Goal: Find specific page/section: Find specific page/section

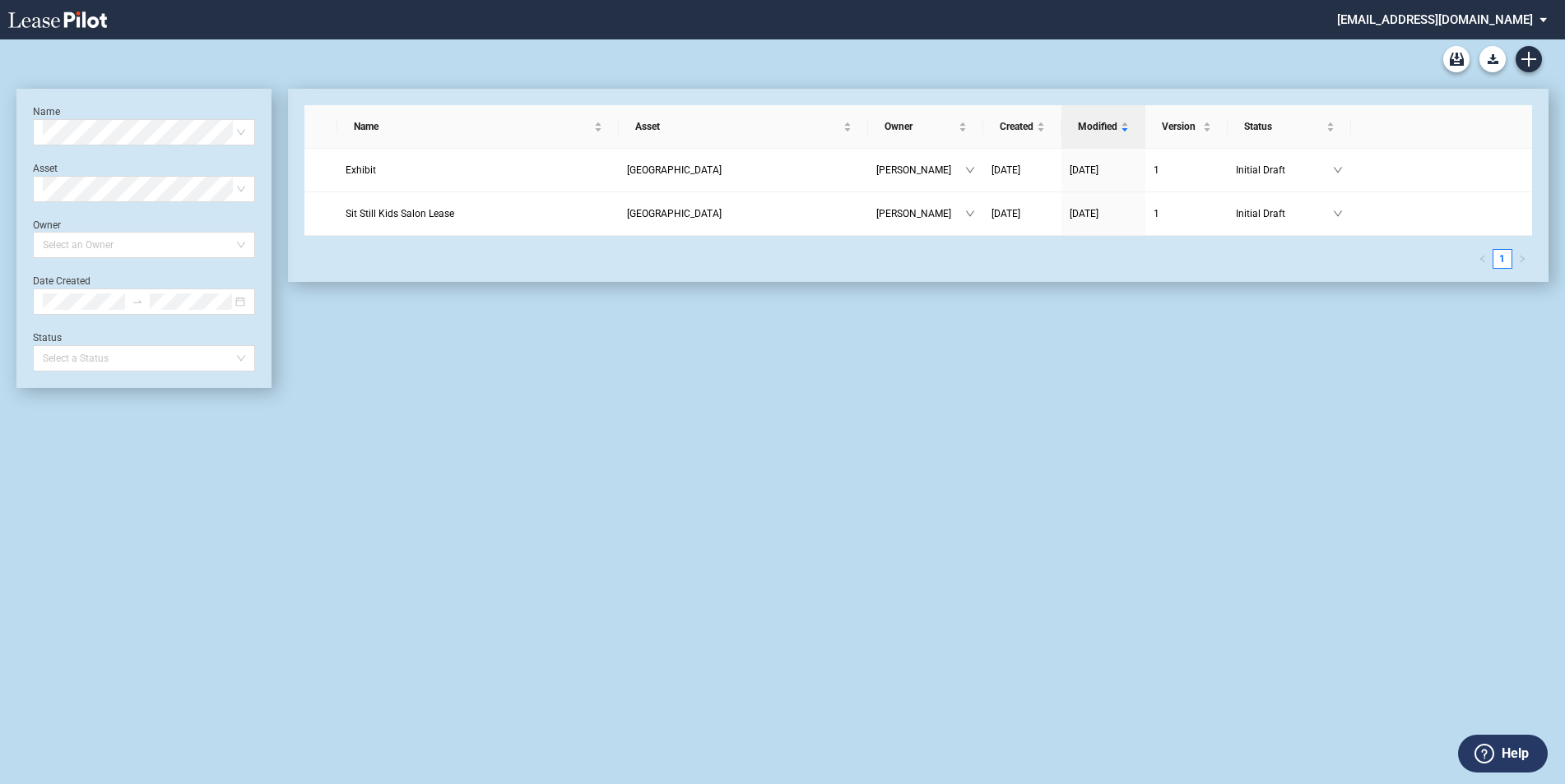
click at [1543, 16] on md-select "ksanders@federalrealty.com Settings Sign Out" at bounding box center [1448, 18] width 225 height 37
click at [927, 506] on md-backdrop at bounding box center [782, 392] width 1565 height 784
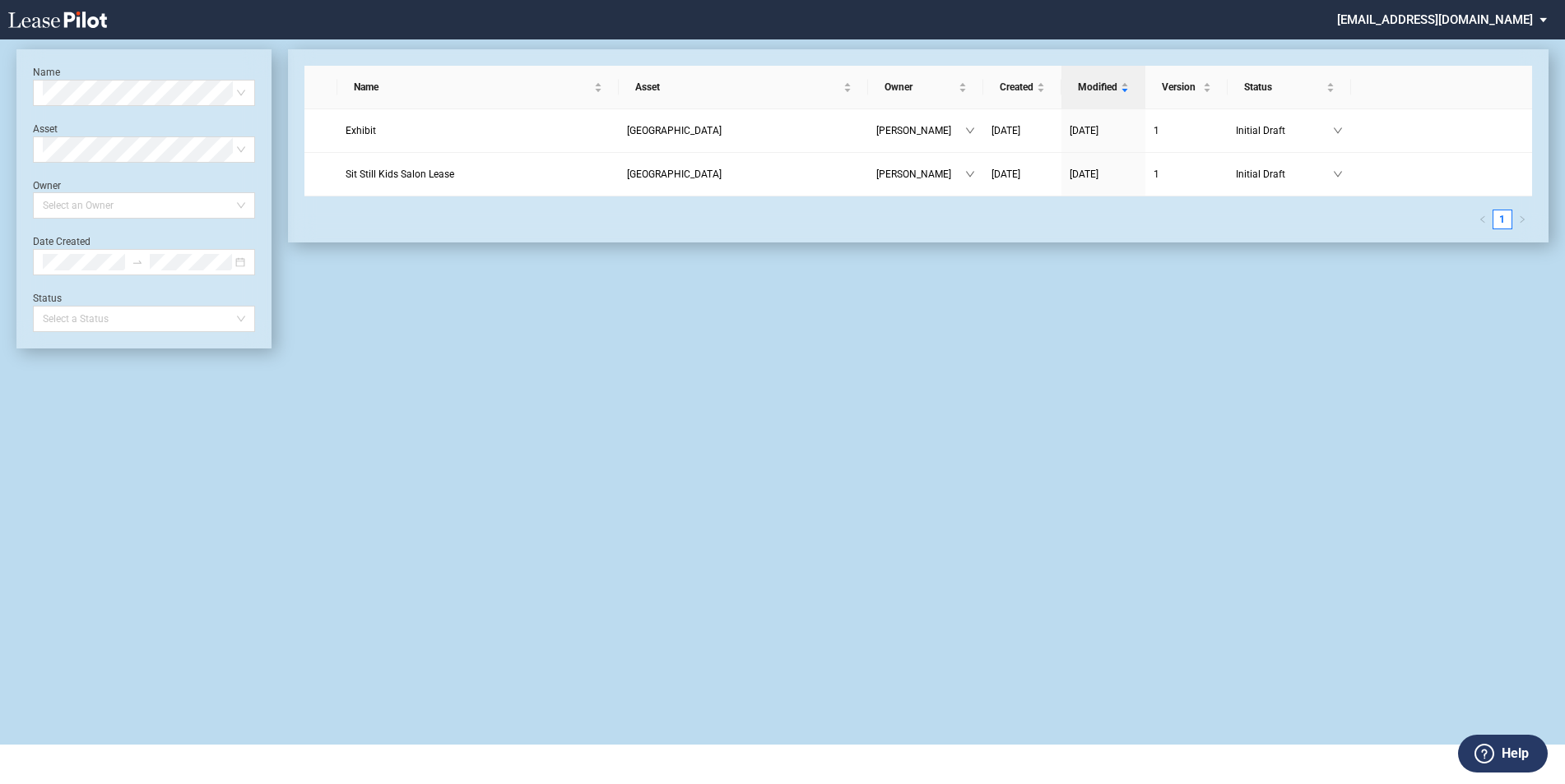
drag, startPoint x: 689, startPoint y: 0, endPoint x: 493, endPoint y: 380, distance: 427.6
click at [493, 380] on div "Long Retail Lease Main Lease Blank Form Long Retail Lease Santana Row Blank For…" at bounding box center [782, 372] width 1565 height 745
click at [435, 383] on div "Long Retail Lease Main Lease Blank Form Long Retail Lease Santana Row Blank For…" at bounding box center [782, 372] width 1565 height 745
drag, startPoint x: 1557, startPoint y: 0, endPoint x: 1090, endPoint y: 425, distance: 631.4
click at [1090, 425] on div "Long Retail Lease Main Lease Blank Form Long Retail Lease Santana Row Blank For…" at bounding box center [782, 372] width 1565 height 745
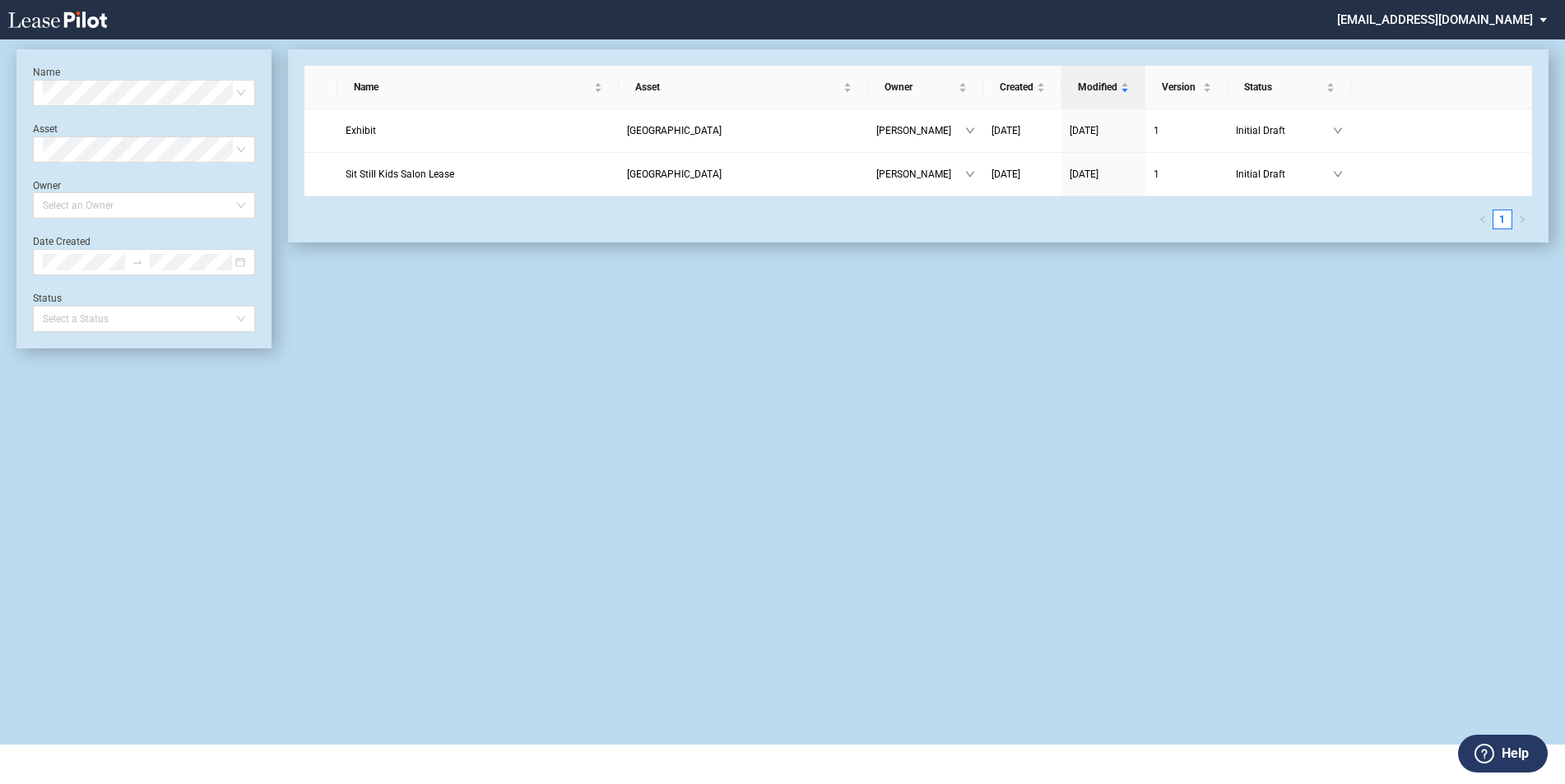
drag, startPoint x: 1449, startPoint y: 61, endPoint x: 1043, endPoint y: 320, distance: 481.6
click at [1043, 320] on div "Name Asset Owner Created Modified Version Status Exhibit Andorra Karen Sanders …" at bounding box center [909, 199] width 1277 height 300
drag, startPoint x: 249, startPoint y: 3, endPoint x: 552, endPoint y: 394, distance: 494.7
click at [552, 394] on div "Long Retail Lease Main Lease Blank Form Long Retail Lease Santana Row Blank For…" at bounding box center [782, 372] width 1565 height 745
